Goal: Task Accomplishment & Management: Use online tool/utility

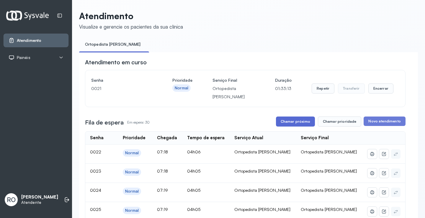
click at [285, 121] on button "Chamar próximo" at bounding box center [295, 122] width 39 height 10
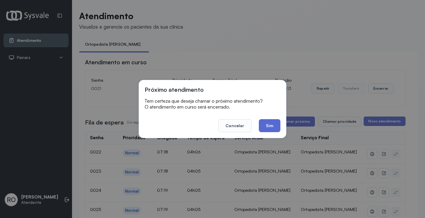
click at [275, 124] on button "Sim" at bounding box center [270, 125] width 22 height 13
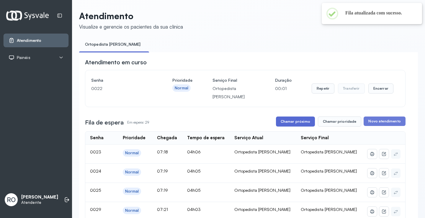
click at [292, 125] on button "Chamar próximo" at bounding box center [295, 122] width 39 height 10
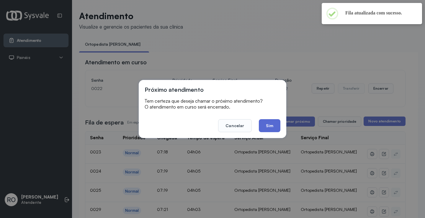
click at [279, 129] on button "Sim" at bounding box center [270, 125] width 22 height 13
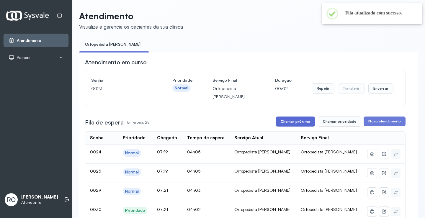
click at [294, 125] on button "Chamar próximo" at bounding box center [295, 122] width 39 height 10
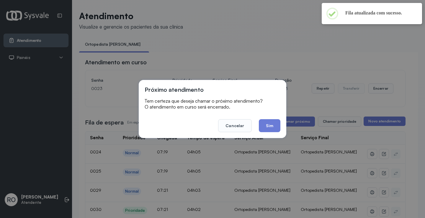
click at [271, 119] on footer "Cancelar Sim" at bounding box center [213, 121] width 136 height 21
click at [271, 126] on button "Sim" at bounding box center [270, 125] width 22 height 13
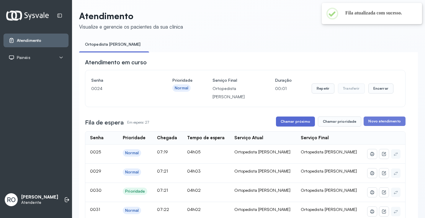
click at [282, 121] on button "Chamar próximo" at bounding box center [295, 122] width 39 height 10
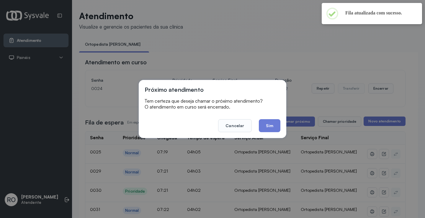
drag, startPoint x: 265, startPoint y: 119, endPoint x: 268, endPoint y: 122, distance: 3.1
click at [266, 119] on button "Sim" at bounding box center [270, 125] width 22 height 13
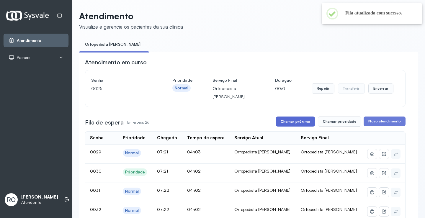
click at [290, 126] on button "Chamar próximo" at bounding box center [295, 122] width 39 height 10
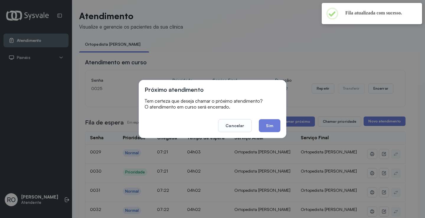
click at [266, 129] on button "Sim" at bounding box center [270, 125] width 22 height 13
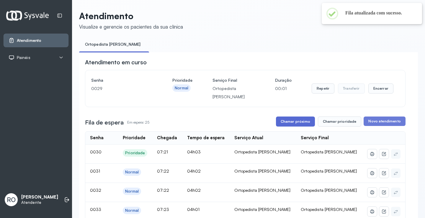
click at [288, 120] on button "Chamar próximo" at bounding box center [295, 122] width 39 height 10
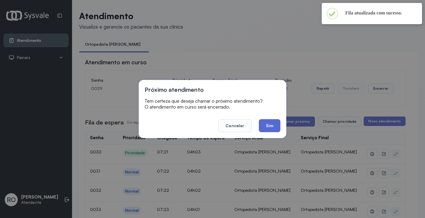
click at [278, 124] on button "Sim" at bounding box center [270, 125] width 22 height 13
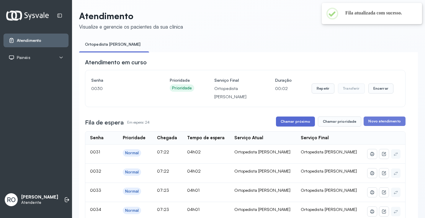
click at [296, 121] on button "Chamar próximo" at bounding box center [295, 122] width 39 height 10
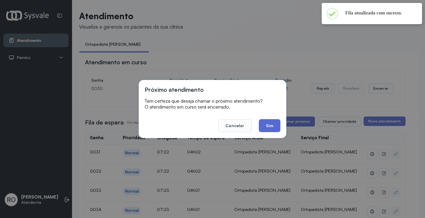
click at [276, 123] on button "Sim" at bounding box center [270, 125] width 22 height 13
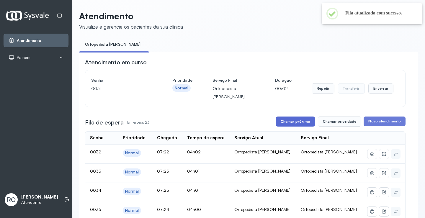
click at [293, 121] on button "Chamar próximo" at bounding box center [295, 122] width 39 height 10
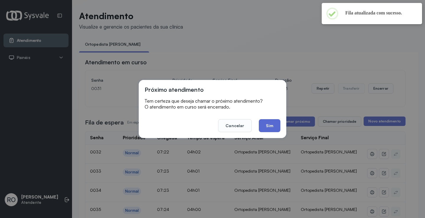
click at [277, 122] on button "Sim" at bounding box center [270, 125] width 22 height 13
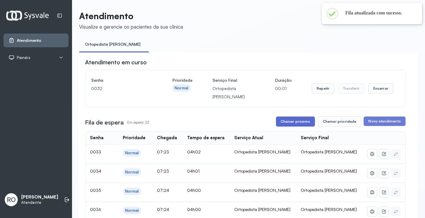
click at [284, 119] on button "Chamar próximo" at bounding box center [295, 122] width 39 height 10
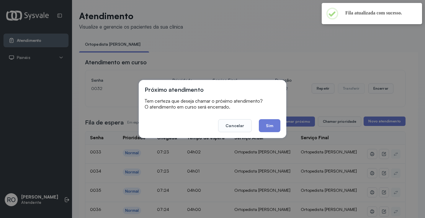
click at [279, 118] on footer "Cancelar Sim" at bounding box center [213, 121] width 136 height 21
click at [268, 122] on button "Sim" at bounding box center [270, 125] width 22 height 13
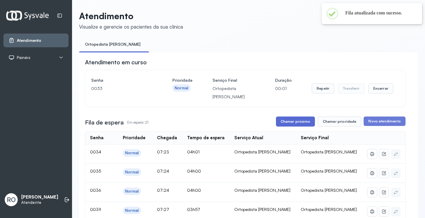
click at [288, 120] on button "Chamar próximo" at bounding box center [295, 122] width 39 height 10
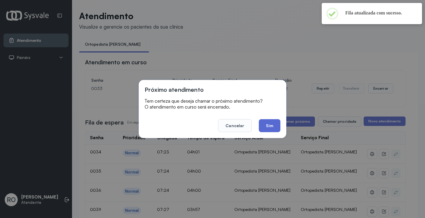
click at [266, 123] on button "Sim" at bounding box center [270, 125] width 22 height 13
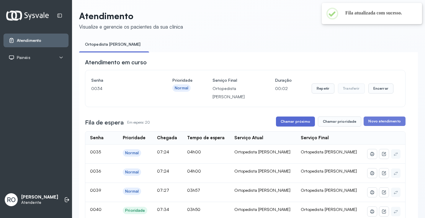
click at [287, 124] on button "Chamar próximo" at bounding box center [295, 122] width 39 height 10
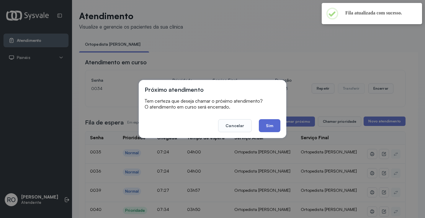
click at [270, 122] on button "Sim" at bounding box center [270, 125] width 22 height 13
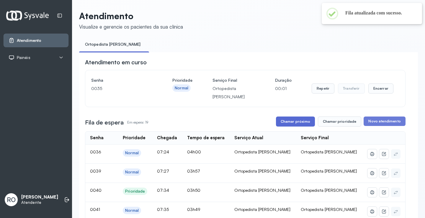
click at [280, 119] on button "Chamar próximo" at bounding box center [295, 122] width 39 height 10
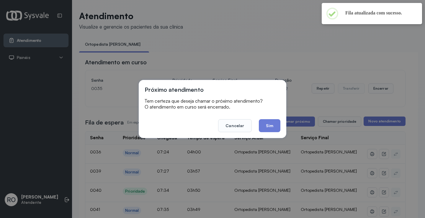
click at [261, 124] on button "Sim" at bounding box center [270, 125] width 22 height 13
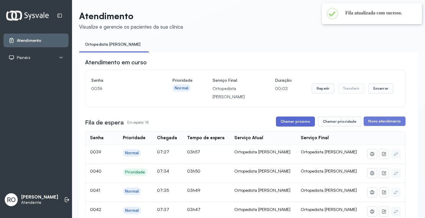
click at [289, 120] on button "Chamar próximo" at bounding box center [295, 122] width 39 height 10
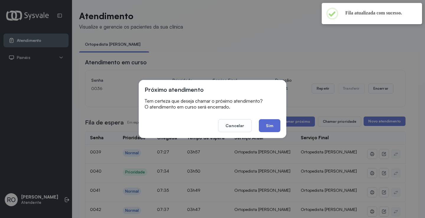
click at [273, 124] on button "Sim" at bounding box center [270, 125] width 22 height 13
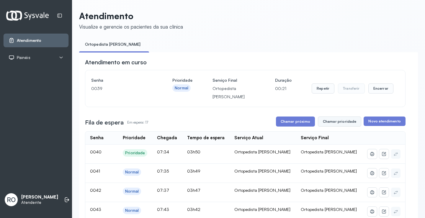
click at [338, 126] on button "Chamar prioridade" at bounding box center [340, 122] width 44 height 10
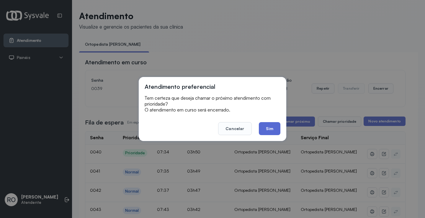
click at [272, 129] on button "Sim" at bounding box center [270, 128] width 22 height 13
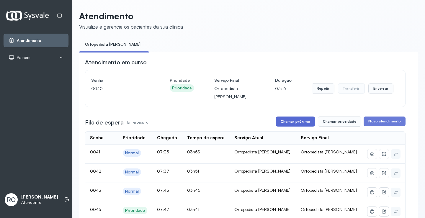
click at [291, 121] on button "Chamar próximo" at bounding box center [295, 122] width 39 height 10
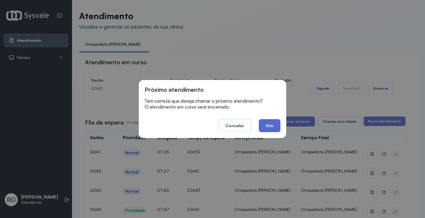
click at [267, 127] on button "Sim" at bounding box center [270, 125] width 22 height 13
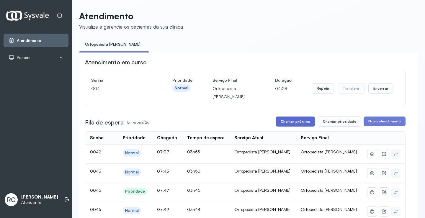
click at [296, 123] on button "Chamar próximo" at bounding box center [295, 122] width 39 height 10
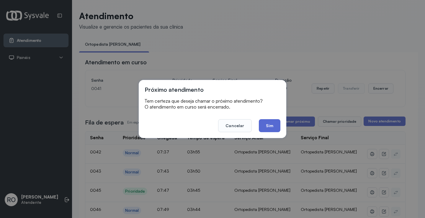
click at [269, 128] on button "Sim" at bounding box center [270, 125] width 22 height 13
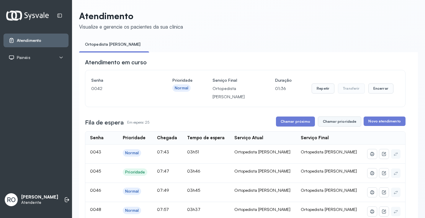
click at [333, 122] on button "Chamar prioridade" at bounding box center [340, 122] width 44 height 10
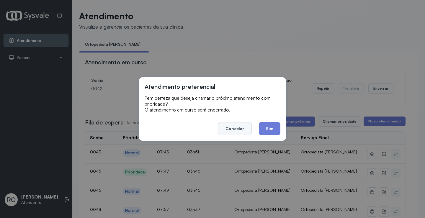
click at [237, 129] on button "Cancelar" at bounding box center [234, 128] width 33 height 13
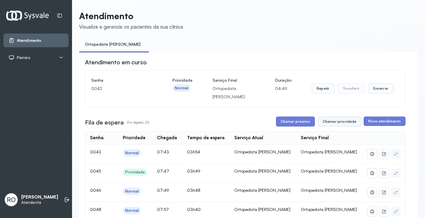
click at [346, 127] on button "Chamar prioridade" at bounding box center [340, 122] width 44 height 10
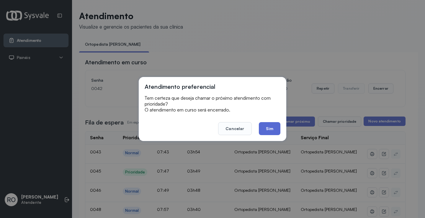
click at [270, 132] on button "Sim" at bounding box center [270, 128] width 22 height 13
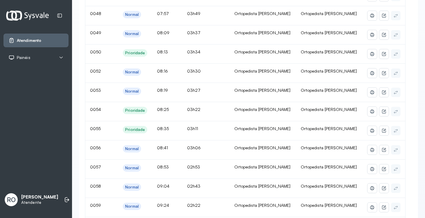
scroll to position [29, 0]
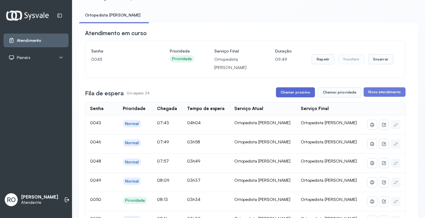
click at [287, 89] on button "Chamar próximo" at bounding box center [295, 92] width 39 height 10
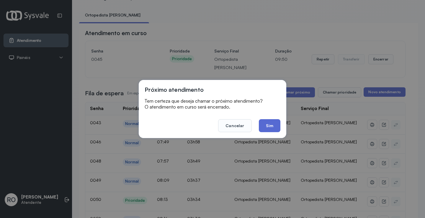
click at [266, 121] on button "Sim" at bounding box center [270, 125] width 22 height 13
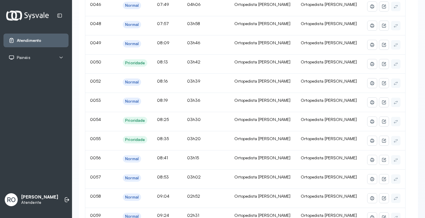
scroll to position [0, 0]
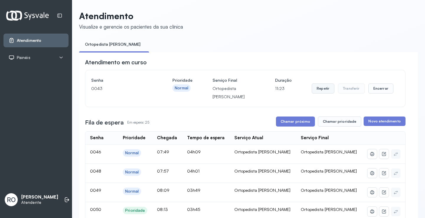
click at [311, 94] on button "Repetir" at bounding box center [322, 88] width 23 height 10
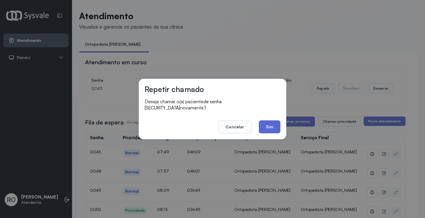
click at [265, 122] on button "Sim" at bounding box center [270, 126] width 22 height 13
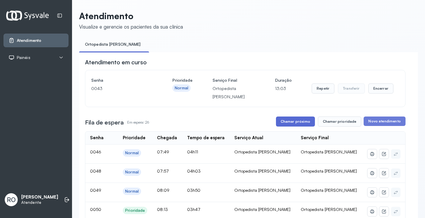
click at [311, 127] on button "Chamar próximo" at bounding box center [295, 122] width 39 height 10
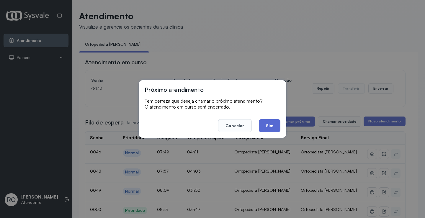
click at [265, 123] on button "Sim" at bounding box center [270, 125] width 22 height 13
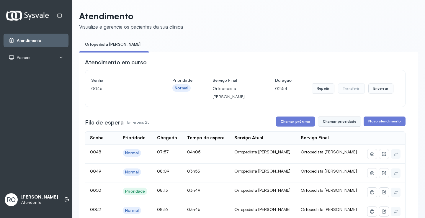
click at [328, 122] on button "Chamar prioridade" at bounding box center [340, 122] width 44 height 10
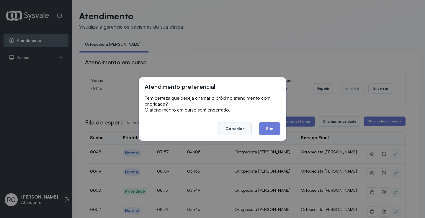
click at [235, 129] on button "Cancelar" at bounding box center [234, 128] width 33 height 13
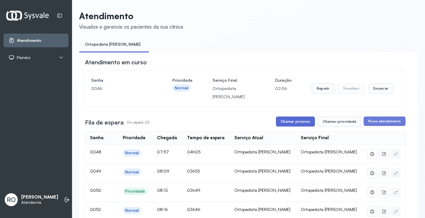
click at [290, 124] on button "Chamar próximo" at bounding box center [295, 122] width 39 height 10
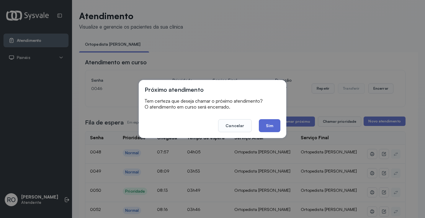
click at [270, 130] on button "Sim" at bounding box center [270, 125] width 22 height 13
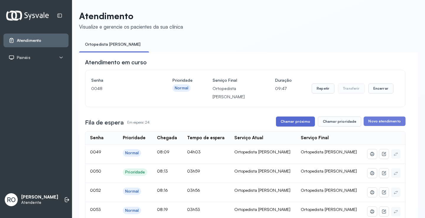
click at [295, 119] on button "Chamar próximo" at bounding box center [295, 122] width 39 height 10
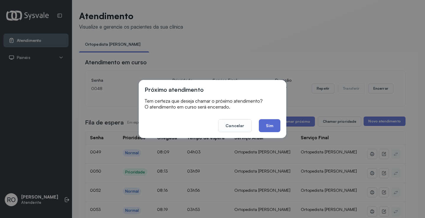
click at [264, 129] on button "Sim" at bounding box center [270, 125] width 22 height 13
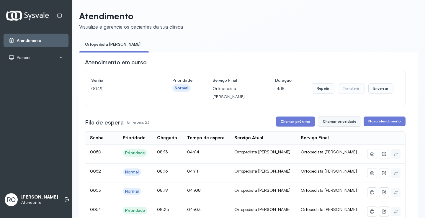
click at [323, 124] on button "Chamar prioridade" at bounding box center [340, 122] width 44 height 10
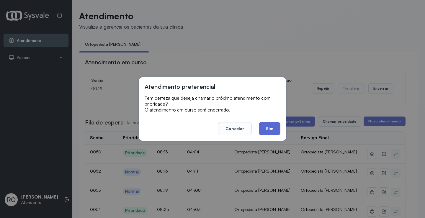
click at [269, 131] on button "Sim" at bounding box center [270, 128] width 22 height 13
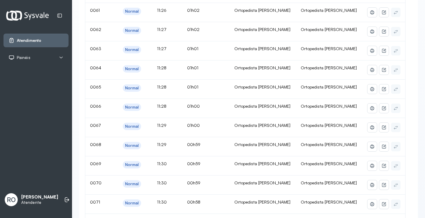
scroll to position [59, 0]
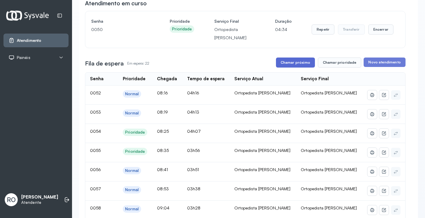
click at [293, 67] on button "Chamar próximo" at bounding box center [295, 63] width 39 height 10
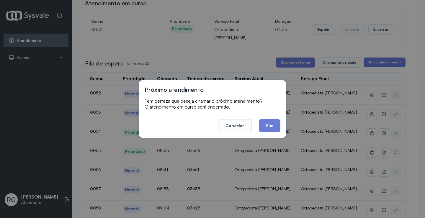
click at [273, 129] on button "Sim" at bounding box center [270, 125] width 22 height 13
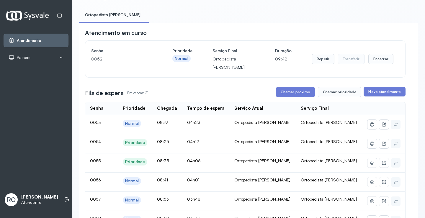
scroll to position [0, 0]
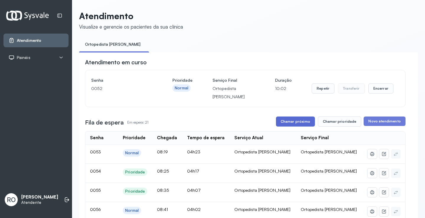
click at [288, 127] on button "Chamar próximo" at bounding box center [295, 122] width 39 height 10
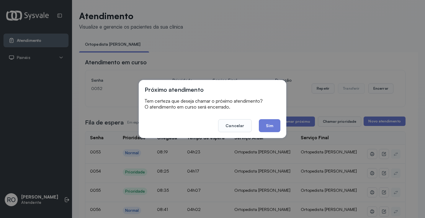
click at [273, 133] on div "Próximo atendimento Tem certeza que deseja chamar o próximo atendimento? O aten…" at bounding box center [212, 109] width 147 height 58
click at [270, 120] on button "Sim" at bounding box center [270, 125] width 22 height 13
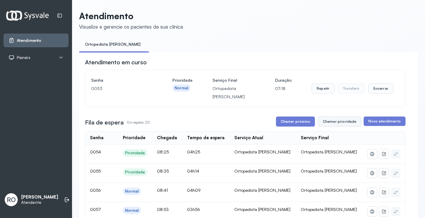
click at [337, 124] on button "Chamar prioridade" at bounding box center [340, 122] width 44 height 10
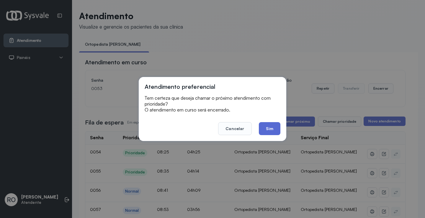
click at [272, 128] on button "Sim" at bounding box center [270, 128] width 22 height 13
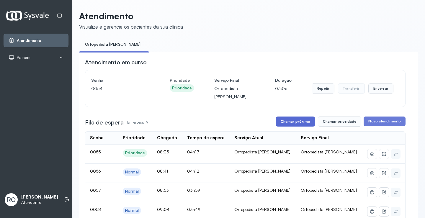
click at [302, 125] on button "Chamar próximo" at bounding box center [295, 122] width 39 height 10
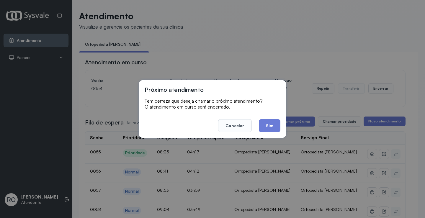
click at [271, 124] on button "Sim" at bounding box center [270, 125] width 22 height 13
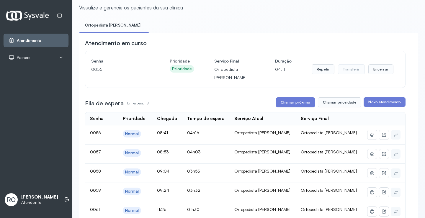
scroll to position [29, 0]
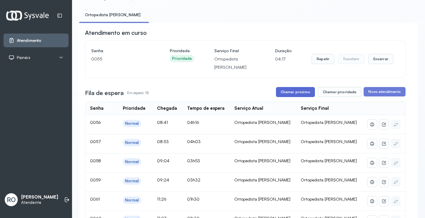
click at [291, 97] on button "Chamar próximo" at bounding box center [295, 92] width 39 height 10
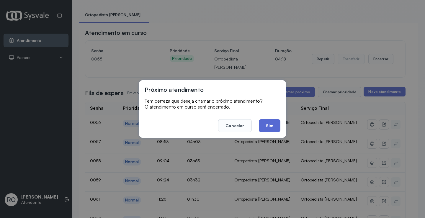
click at [266, 123] on button "Sim" at bounding box center [270, 125] width 22 height 13
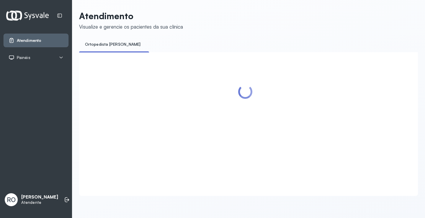
scroll to position [0, 0]
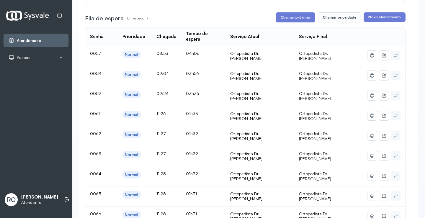
scroll to position [29, 0]
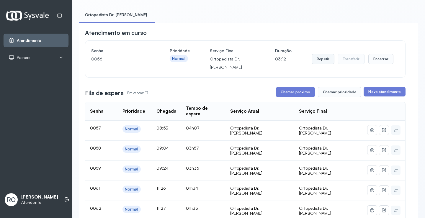
click at [316, 61] on button "Repetir" at bounding box center [322, 59] width 23 height 10
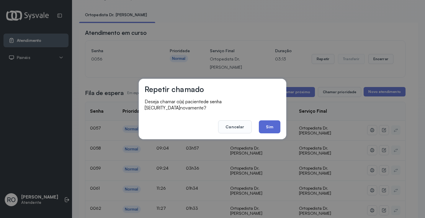
click at [270, 128] on button "Sim" at bounding box center [270, 126] width 22 height 13
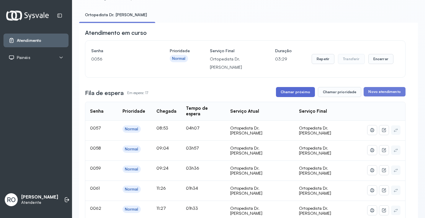
click at [293, 94] on button "Chamar próximo" at bounding box center [295, 92] width 39 height 10
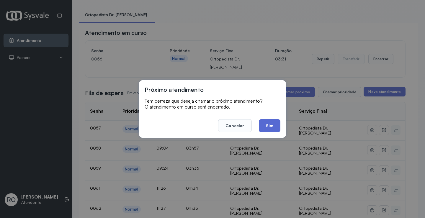
click at [268, 126] on button "Sim" at bounding box center [270, 125] width 22 height 13
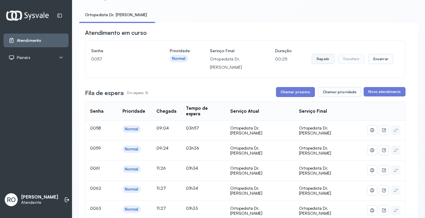
click at [323, 62] on button "Repetir" at bounding box center [322, 59] width 23 height 10
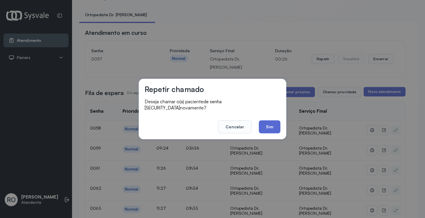
click at [266, 126] on button "Sim" at bounding box center [270, 126] width 22 height 13
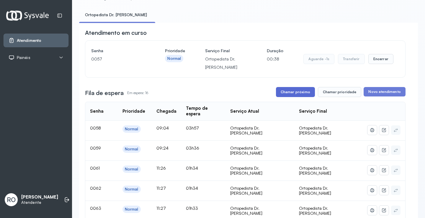
click at [296, 89] on button "Chamar próximo" at bounding box center [295, 92] width 39 height 10
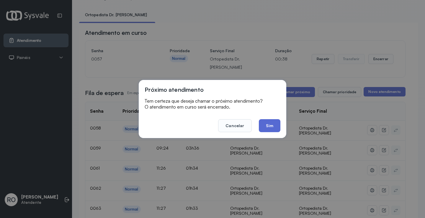
click at [277, 125] on button "Sim" at bounding box center [270, 125] width 22 height 13
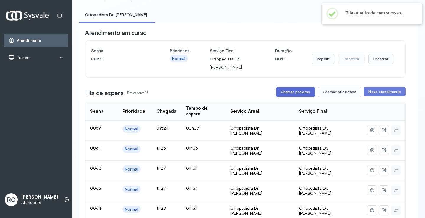
click at [291, 94] on button "Chamar próximo" at bounding box center [295, 92] width 39 height 10
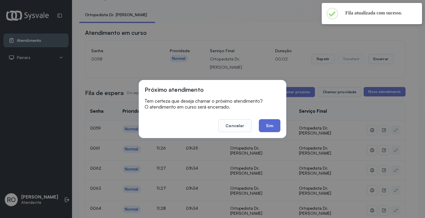
click at [263, 126] on button "Sim" at bounding box center [270, 125] width 22 height 13
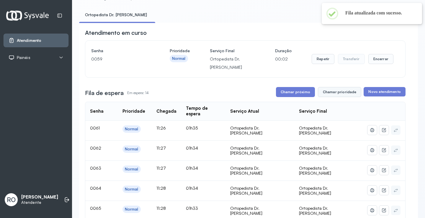
click at [345, 94] on button "Chamar prioridade" at bounding box center [340, 92] width 44 height 10
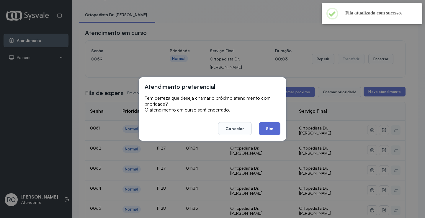
click at [271, 131] on button "Sim" at bounding box center [270, 128] width 22 height 13
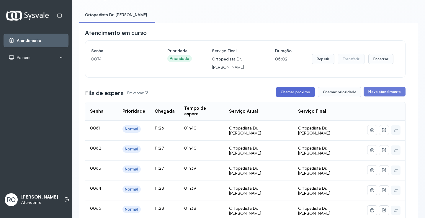
click at [292, 92] on button "Chamar próximo" at bounding box center [295, 92] width 39 height 10
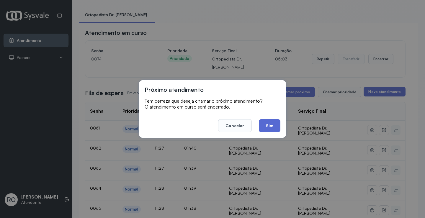
click at [277, 129] on button "Sim" at bounding box center [270, 125] width 22 height 13
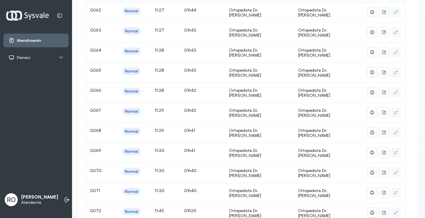
scroll to position [0, 0]
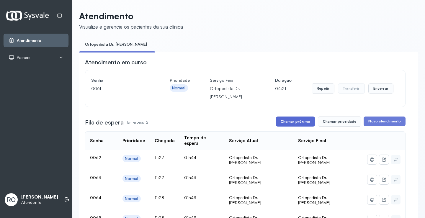
click at [308, 126] on button "Chamar próximo" at bounding box center [295, 122] width 39 height 10
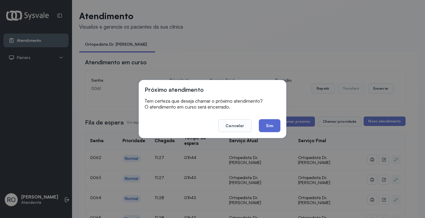
click at [275, 125] on button "Sim" at bounding box center [270, 125] width 22 height 13
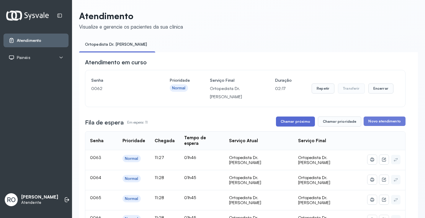
click at [291, 121] on button "Chamar próximo" at bounding box center [295, 122] width 39 height 10
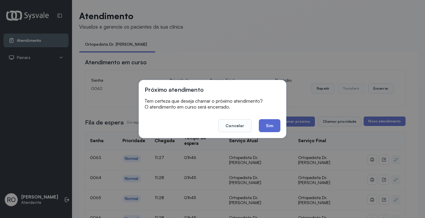
click at [266, 130] on button "Sim" at bounding box center [270, 125] width 22 height 13
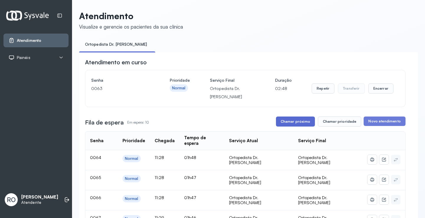
click at [296, 123] on button "Chamar próximo" at bounding box center [295, 122] width 39 height 10
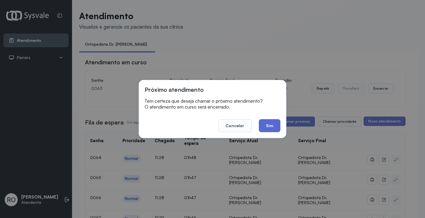
click at [272, 127] on button "Sim" at bounding box center [270, 125] width 22 height 13
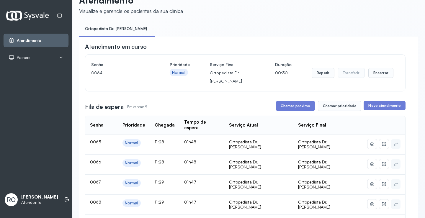
scroll to position [29, 0]
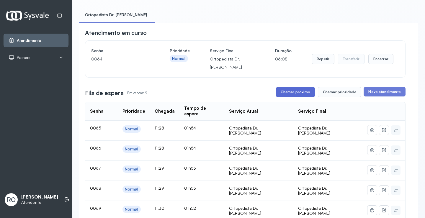
click at [286, 94] on button "Chamar próximo" at bounding box center [295, 92] width 39 height 10
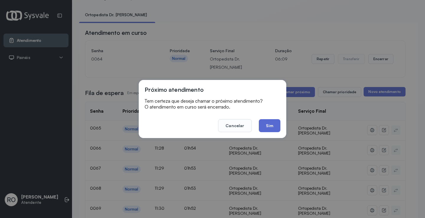
click at [271, 129] on button "Sim" at bounding box center [270, 125] width 22 height 13
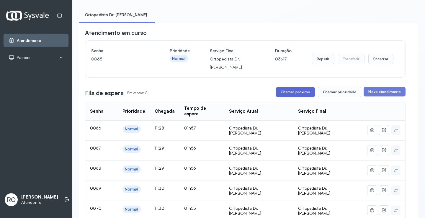
click at [295, 95] on button "Chamar próximo" at bounding box center [295, 92] width 39 height 10
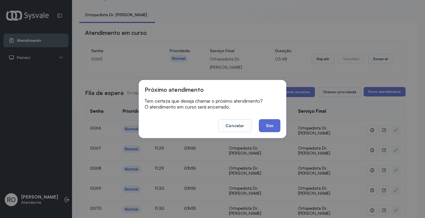
click at [269, 125] on button "Sim" at bounding box center [270, 125] width 22 height 13
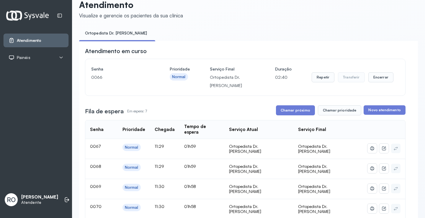
scroll to position [0, 0]
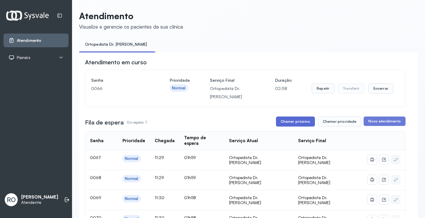
click at [281, 123] on button "Chamar próximo" at bounding box center [295, 122] width 39 height 10
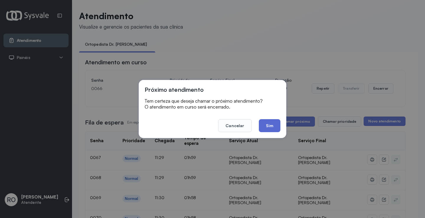
click at [278, 128] on button "Sim" at bounding box center [270, 125] width 22 height 13
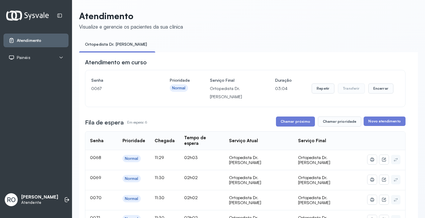
scroll to position [88, 0]
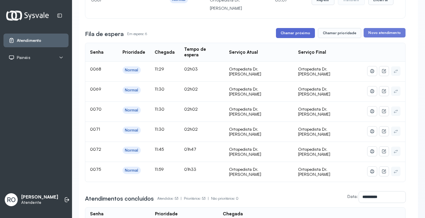
click at [290, 34] on button "Chamar próximo" at bounding box center [295, 33] width 39 height 10
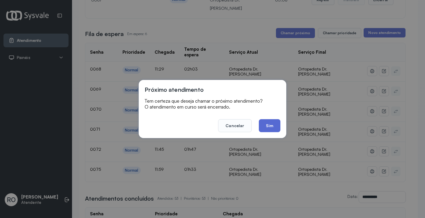
click at [269, 123] on button "Sim" at bounding box center [270, 125] width 22 height 13
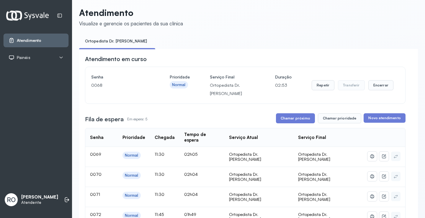
scroll to position [0, 0]
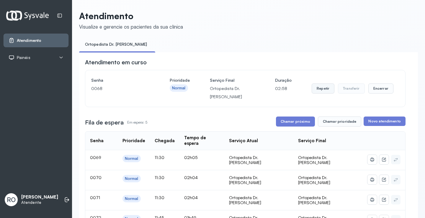
click at [323, 94] on button "Repetir" at bounding box center [322, 88] width 23 height 10
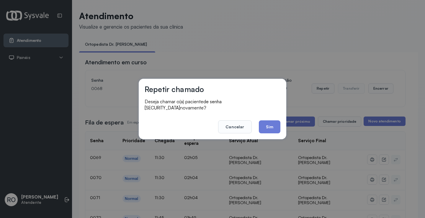
drag, startPoint x: 238, startPoint y: 123, endPoint x: 249, endPoint y: 118, distance: 11.8
click at [238, 123] on button "Cancelar" at bounding box center [234, 126] width 33 height 13
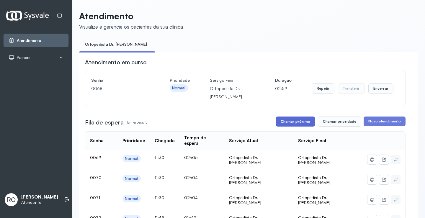
click at [281, 122] on button "Chamar próximo" at bounding box center [295, 122] width 39 height 10
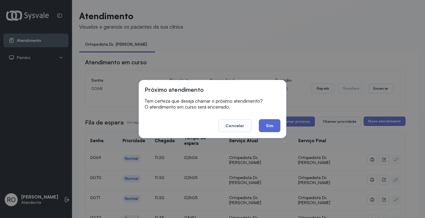
click at [276, 127] on button "Sim" at bounding box center [270, 125] width 22 height 13
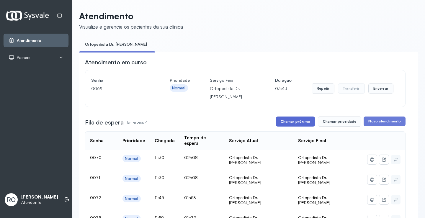
click at [298, 125] on button "Chamar próximo" at bounding box center [295, 122] width 39 height 10
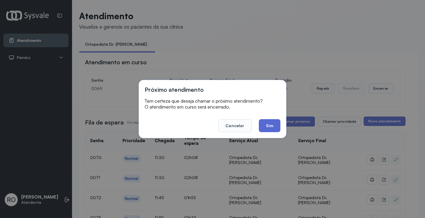
click at [269, 127] on button "Sim" at bounding box center [270, 125] width 22 height 13
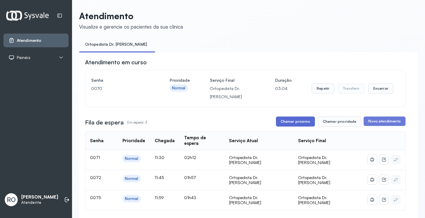
click at [304, 126] on button "Chamar próximo" at bounding box center [295, 122] width 39 height 10
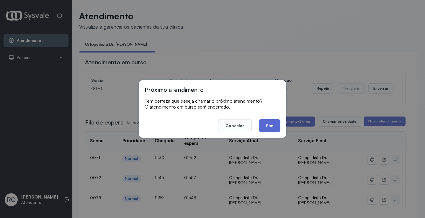
click at [267, 132] on button "Sim" at bounding box center [270, 125] width 22 height 13
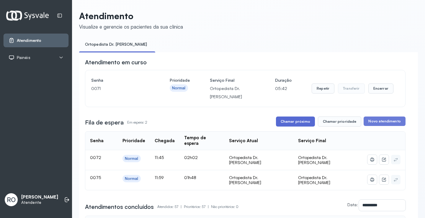
click at [298, 127] on button "Chamar próximo" at bounding box center [295, 122] width 39 height 10
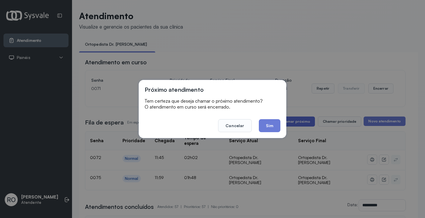
click at [286, 116] on div "Próximo atendimento Tem certeza que deseja chamar o próximo atendimento? O aten…" at bounding box center [212, 109] width 147 height 58
click at [274, 125] on button "Sim" at bounding box center [270, 125] width 22 height 13
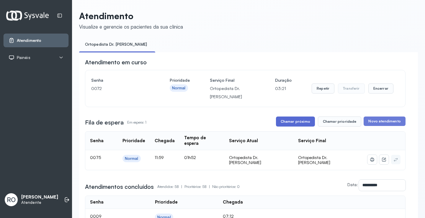
click at [285, 127] on button "Chamar próximo" at bounding box center [295, 122] width 39 height 10
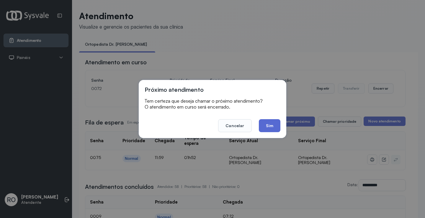
click at [268, 129] on button "Sim" at bounding box center [270, 125] width 22 height 13
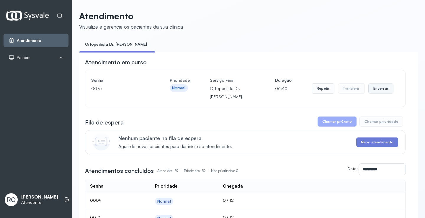
click at [383, 89] on button "Encerrar" at bounding box center [380, 88] width 25 height 10
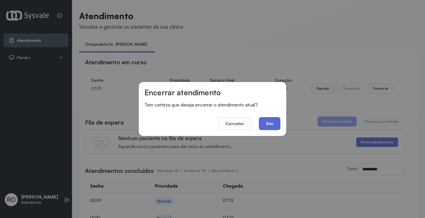
click at [270, 126] on button "Sim" at bounding box center [270, 123] width 22 height 13
